Goal: Task Accomplishment & Management: Use online tool/utility

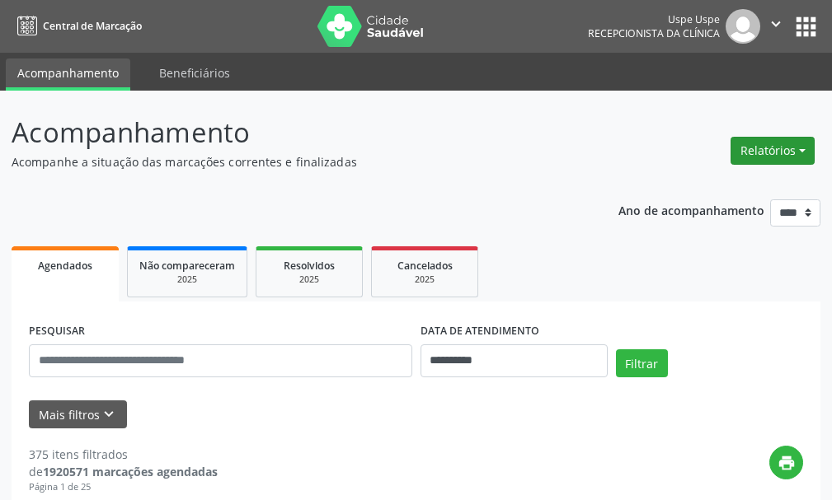
click at [776, 164] on button "Relatórios" at bounding box center [772, 151] width 84 height 28
click at [707, 188] on link "Agendamentos" at bounding box center [726, 186] width 177 height 23
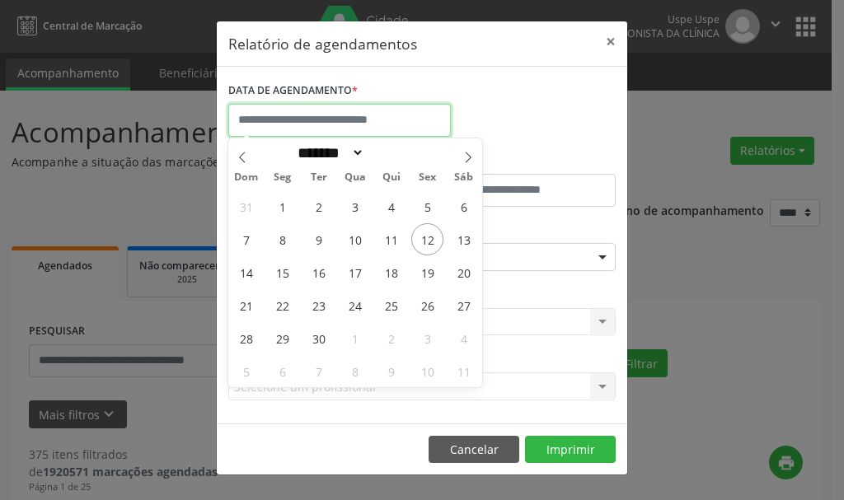
click at [326, 121] on input "text" at bounding box center [339, 120] width 223 height 33
click at [284, 274] on span "15" at bounding box center [282, 272] width 32 height 32
type input "**********"
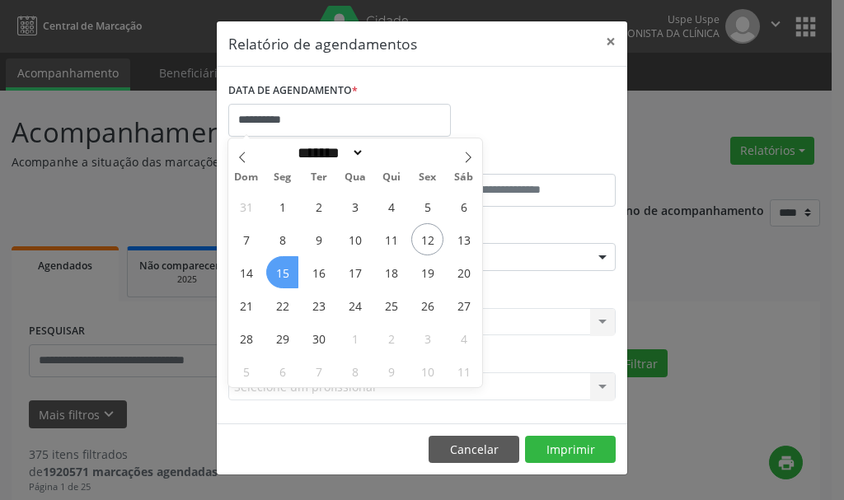
click at [284, 274] on span "15" at bounding box center [282, 272] width 32 height 32
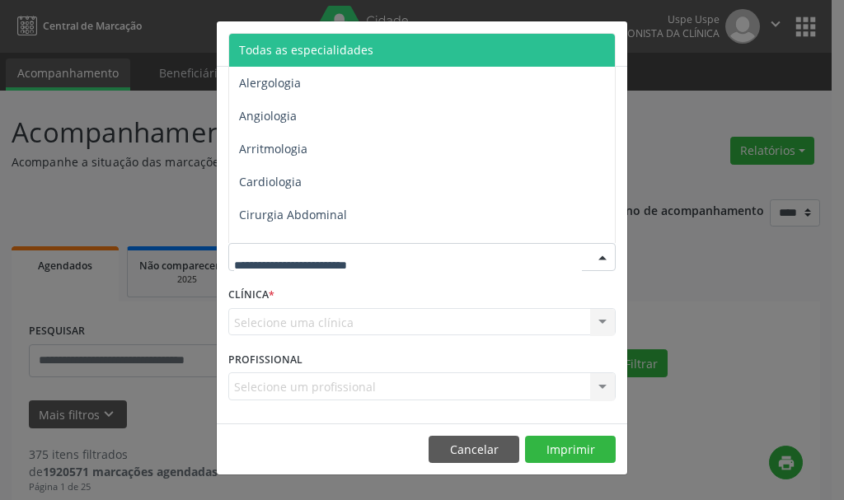
click at [332, 49] on span "Todas as especialidades" at bounding box center [306, 50] width 134 height 16
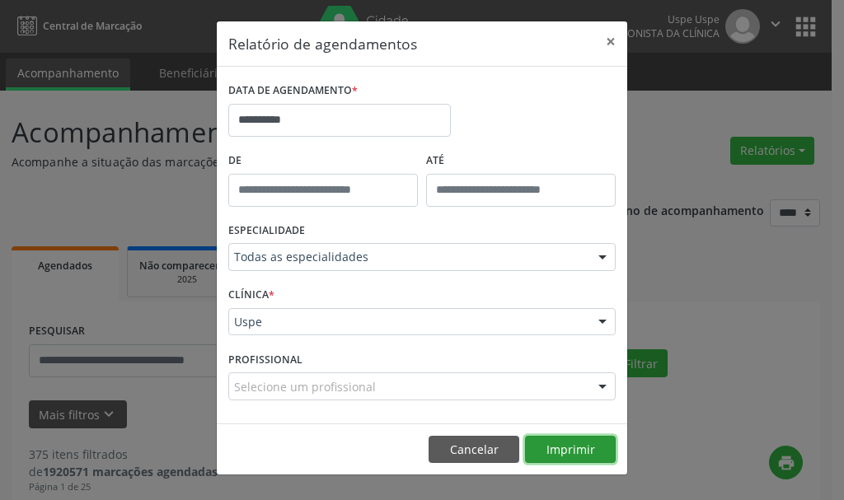
click at [562, 453] on button "Imprimir" at bounding box center [570, 450] width 91 height 28
click at [613, 31] on button "×" at bounding box center [610, 41] width 33 height 40
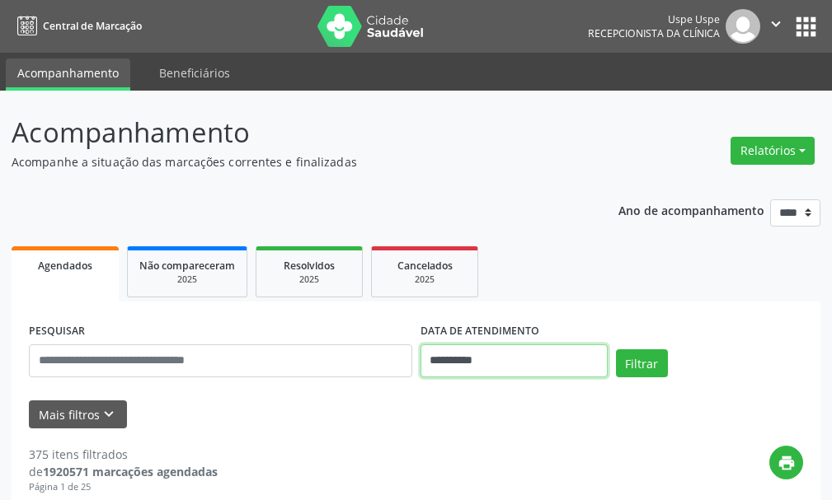
click at [519, 373] on input "**********" at bounding box center [513, 361] width 187 height 33
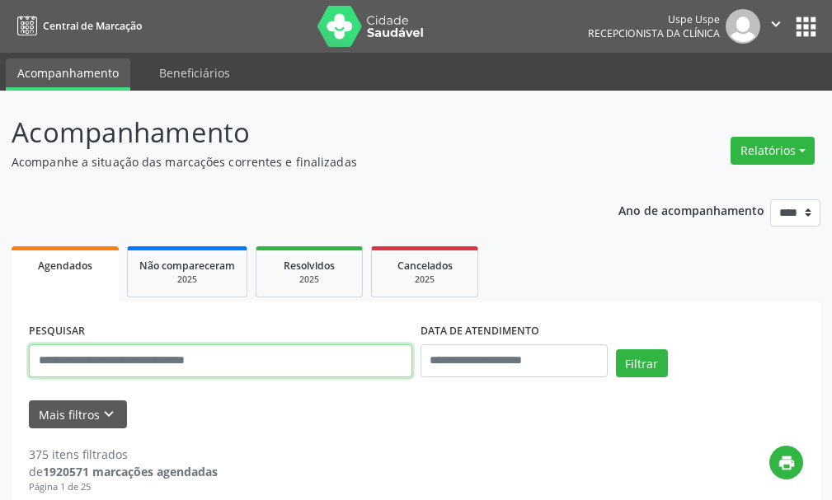
click at [322, 359] on input "text" at bounding box center [220, 361] width 383 height 33
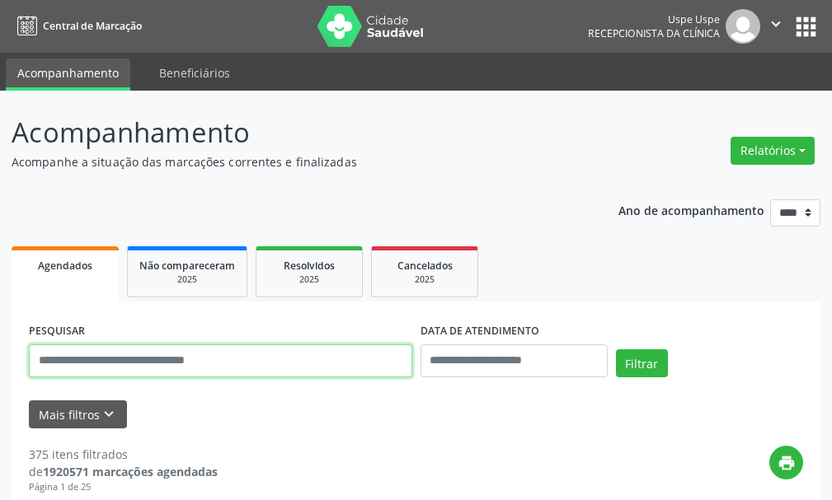
click at [322, 359] on input "text" at bounding box center [220, 361] width 383 height 33
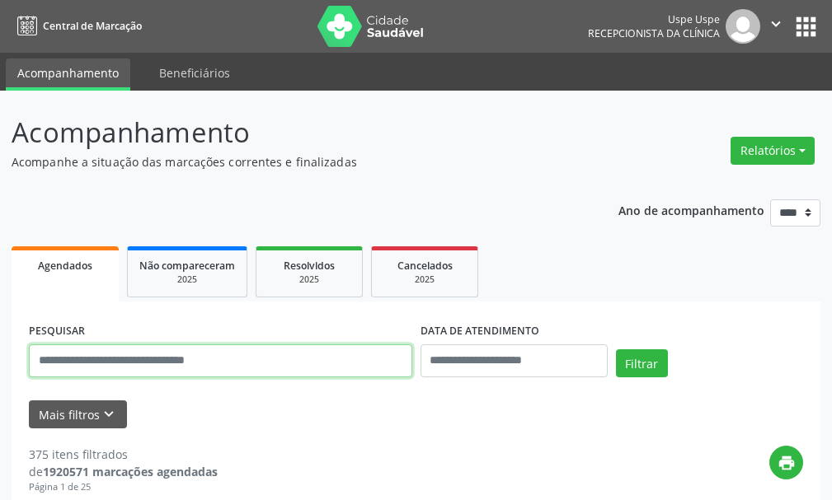
click at [322, 359] on input "text" at bounding box center [220, 361] width 383 height 33
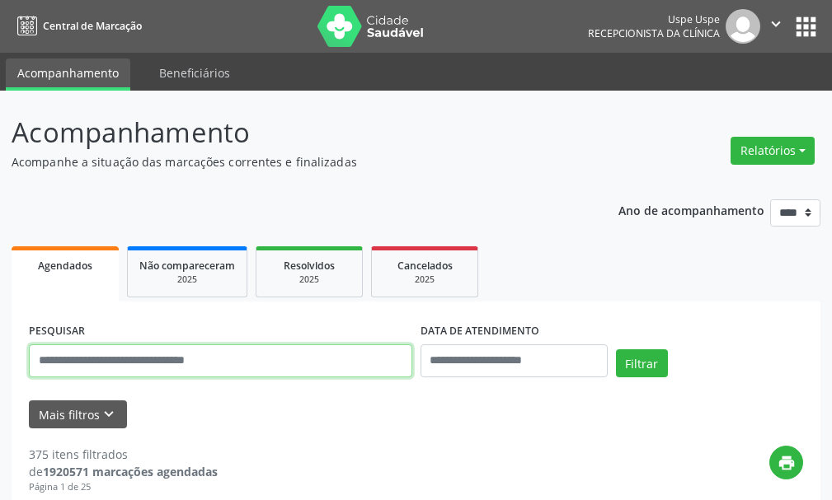
click at [322, 359] on input "text" at bounding box center [220, 361] width 383 height 33
type input "**********"
click at [616, 350] on button "Filtrar" at bounding box center [642, 364] width 52 height 28
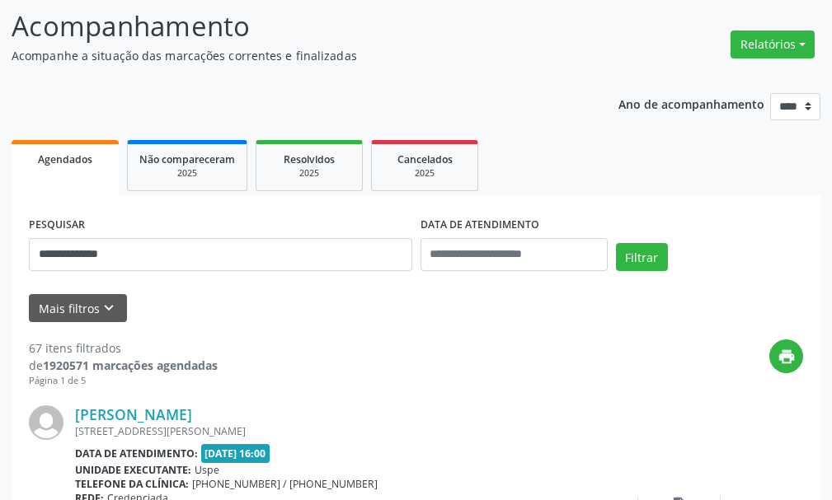
scroll to position [3847, 0]
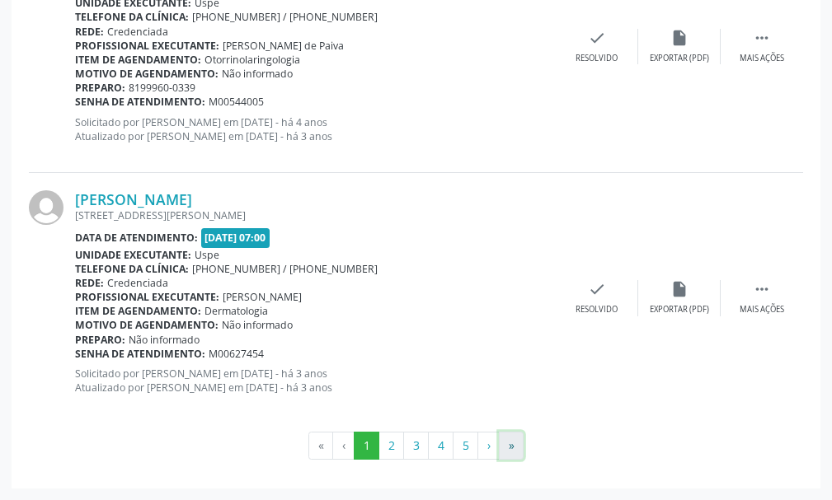
click at [519, 441] on button "»" at bounding box center [511, 446] width 25 height 28
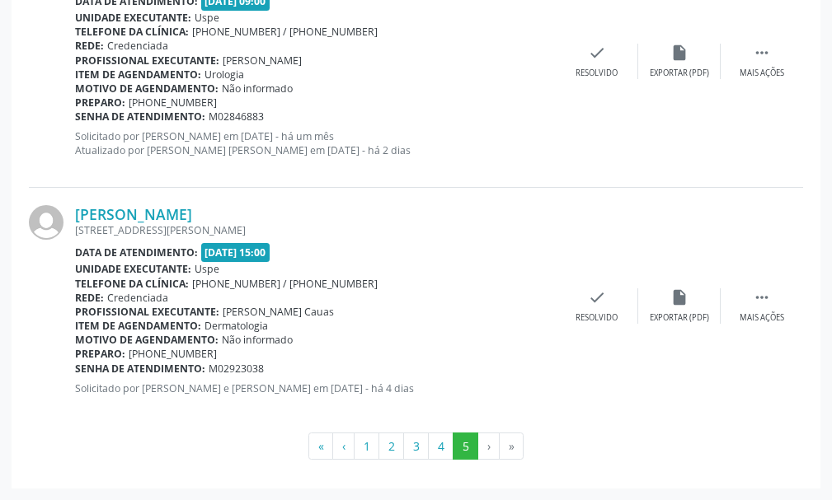
scroll to position [1736, 0]
